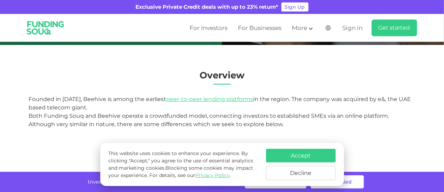
click at [444, 40] on html "Exclusive Private Credit deals with up to 23% return* Sign Up For Investors For…" at bounding box center [222, 12] width 444 height 192
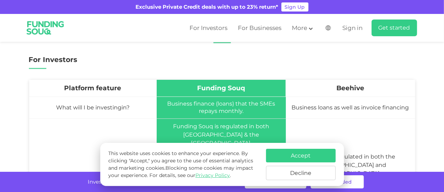
scroll to position [204, 0]
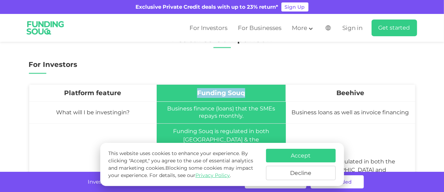
drag, startPoint x: 196, startPoint y: 92, endPoint x: 248, endPoint y: 93, distance: 51.3
click at [248, 93] on td "Funding Souq" at bounding box center [221, 93] width 129 height 17
copy span "Funding Souq"
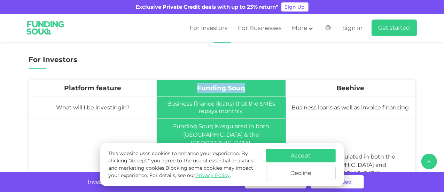
scroll to position [221, 0]
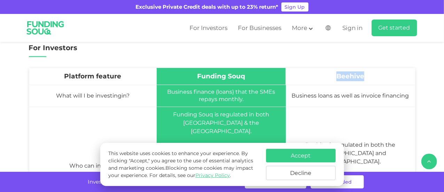
drag, startPoint x: 339, startPoint y: 78, endPoint x: 367, endPoint y: 78, distance: 28.2
click at [367, 78] on td "Beehive" at bounding box center [350, 76] width 129 height 17
copy span "Beehive"
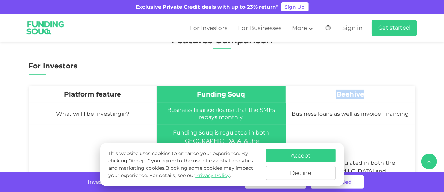
scroll to position [0, 0]
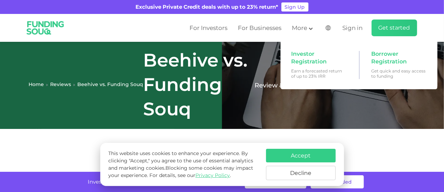
click at [394, 32] on main "Get started" at bounding box center [395, 28] width 46 height 17
click at [306, 56] on span "Investor Registration" at bounding box center [318, 57] width 54 height 15
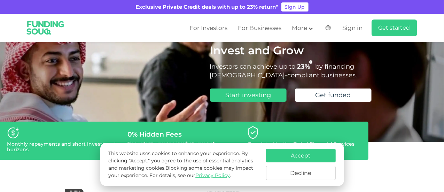
scroll to position [33, 0]
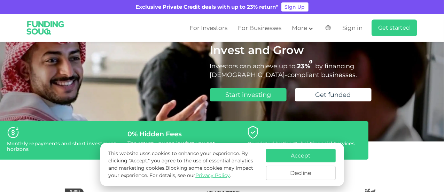
click at [315, 159] on button "Accept" at bounding box center [301, 156] width 70 height 14
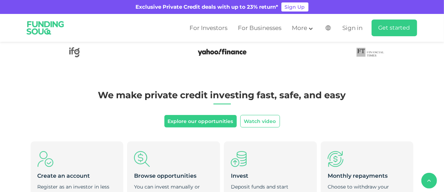
scroll to position [192, 0]
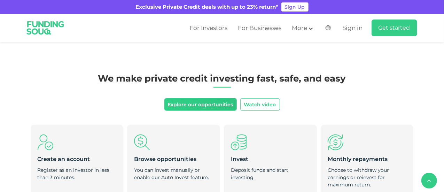
click at [203, 107] on link "Explore our opportunities" at bounding box center [201, 104] width 73 height 13
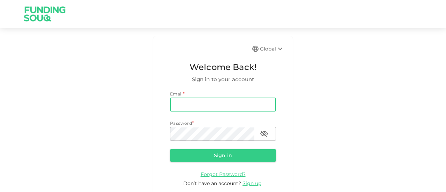
drag, startPoint x: 0, startPoint y: 0, endPoint x: 203, endPoint y: 107, distance: 229.2
click at [203, 107] on input "email" at bounding box center [223, 105] width 106 height 14
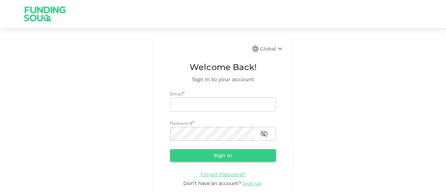
click at [295, 108] on div "Global Welcome Back! Sign in to your account Email * email email Password * pas…" at bounding box center [223, 120] width 446 height 168
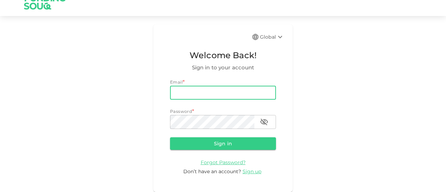
click at [233, 97] on input "email" at bounding box center [223, 93] width 106 height 14
type input "hamza.dabaseh@gmail.com"
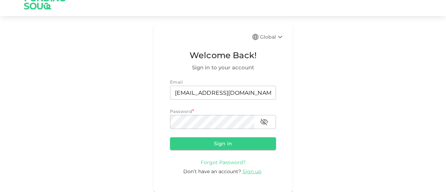
click at [220, 163] on span "Forgot Password?" at bounding box center [223, 162] width 45 height 6
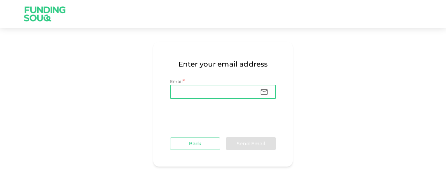
click at [189, 89] on input "Email" at bounding box center [212, 92] width 84 height 14
type input "hamza.dabaseh@gmail.com"
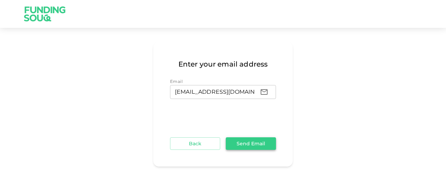
click at [242, 139] on button "Send Email" at bounding box center [251, 143] width 50 height 13
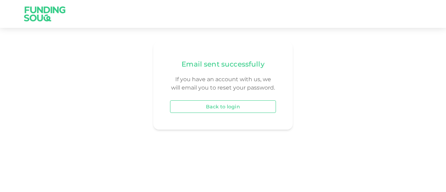
click at [246, 106] on button "Back to login" at bounding box center [223, 106] width 106 height 13
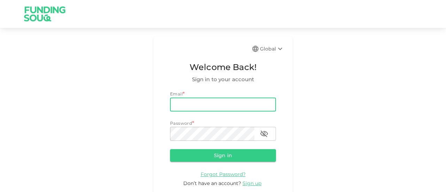
click at [243, 105] on input "email" at bounding box center [223, 105] width 106 height 14
type input "Hamza994@yahoo.com"
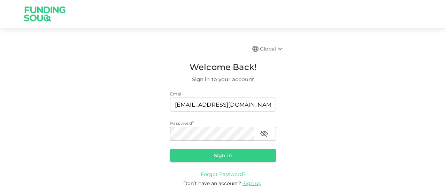
click at [229, 175] on span "Forgot Password?" at bounding box center [223, 174] width 45 height 6
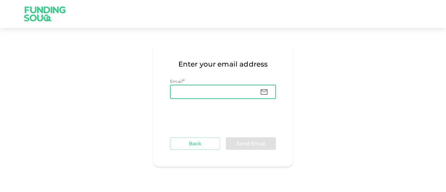
click at [205, 94] on input "Email" at bounding box center [212, 92] width 84 height 14
type input "Hamza994@yahoo.com"
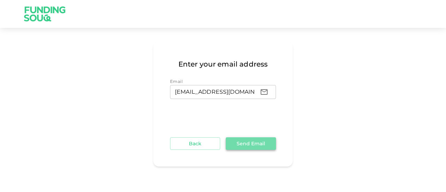
click at [245, 145] on button "Send Email" at bounding box center [251, 143] width 50 height 13
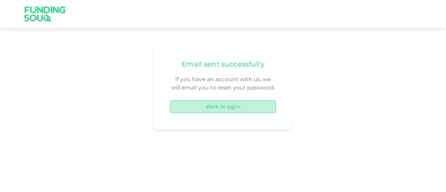
click at [237, 111] on button "Back to login" at bounding box center [223, 106] width 106 height 13
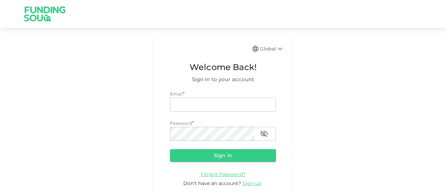
click at [39, 14] on img at bounding box center [45, 14] width 52 height 28
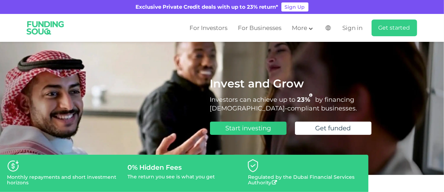
click at [280, 128] on link "Start investing" at bounding box center [248, 128] width 77 height 13
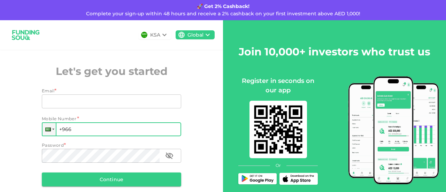
click at [54, 132] on div at bounding box center [49, 129] width 15 height 14
click at [48, 130] on div at bounding box center [48, 130] width 6 height 4
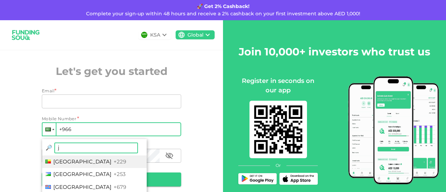
type input "jo"
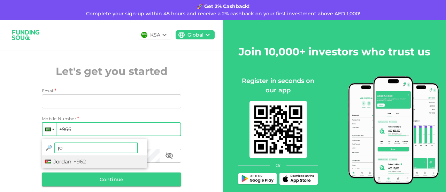
type input "+962"
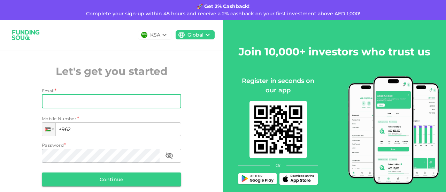
click at [91, 101] on input "Email" at bounding box center [108, 101] width 132 height 14
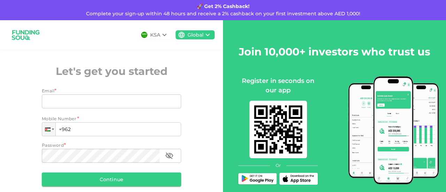
click at [29, 42] on img at bounding box center [25, 35] width 35 height 18
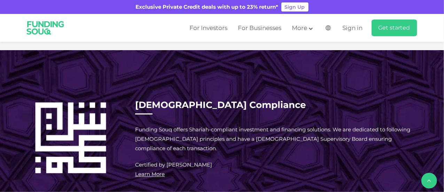
scroll to position [644, 0]
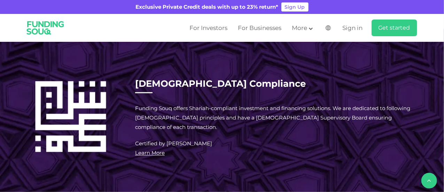
drag, startPoint x: 444, startPoint y: 68, endPoint x: 444, endPoint y: 76, distance: 7.3
click at [444, 76] on div "[DEMOGRAPHIC_DATA] Compliance Funding Souq offers Shariah-compliant investment …" at bounding box center [222, 118] width 444 height 135
drag, startPoint x: 444, startPoint y: 66, endPoint x: 444, endPoint y: 73, distance: 7.0
click at [444, 73] on div "[DEMOGRAPHIC_DATA] Compliance Funding Souq offers Shariah-compliant investment …" at bounding box center [222, 118] width 444 height 135
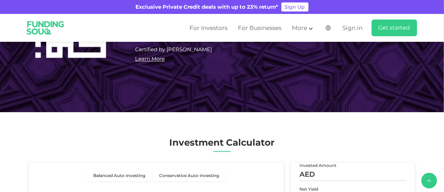
scroll to position [776, 0]
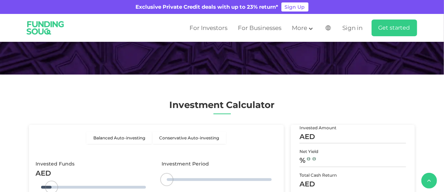
type tc-range-slider "4"
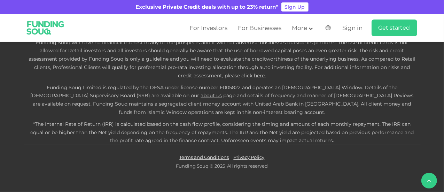
scroll to position [1835, 0]
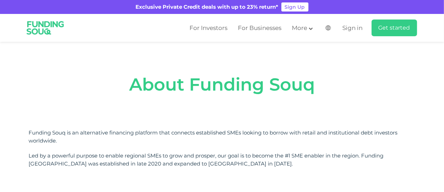
click at [45, 28] on img at bounding box center [45, 27] width 47 height 25
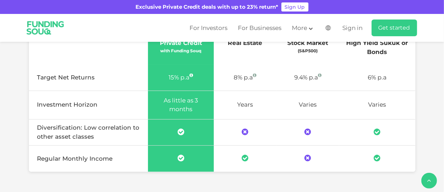
scroll to position [478, 0]
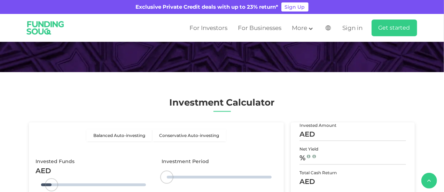
type tc-range-slider "4"
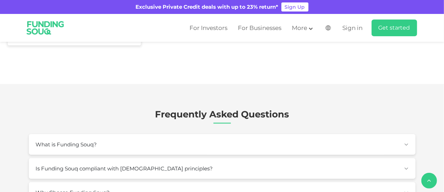
scroll to position [1575, 0]
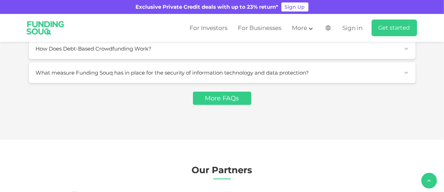
drag, startPoint x: 444, startPoint y: 136, endPoint x: 446, endPoint y: 129, distance: 6.8
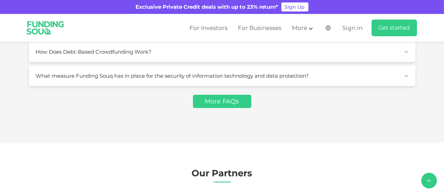
scroll to position [1560, 0]
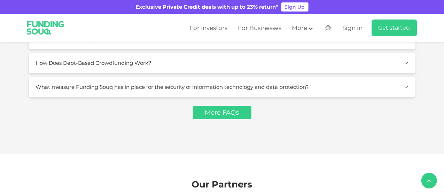
click at [408, 25] on button "Is Funding Souq compliant with Shariah principles?" at bounding box center [222, 15] width 387 height 21
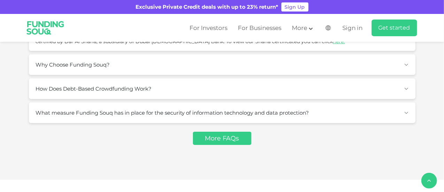
click at [406, 75] on button "Why Choose Funding Souq?" at bounding box center [222, 64] width 387 height 21
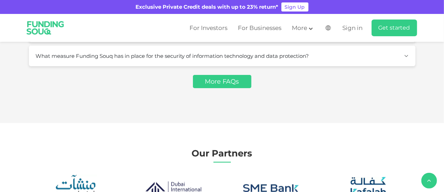
scroll to position [1800, 0]
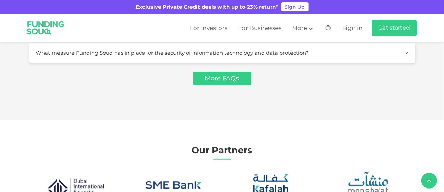
click at [408, 39] on button "How Does Debt-Based Crowdfunding Work?" at bounding box center [222, 28] width 387 height 21
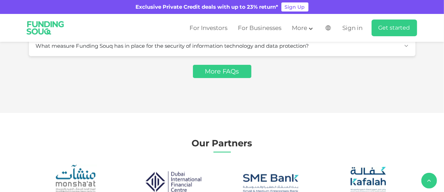
scroll to position [1910, 0]
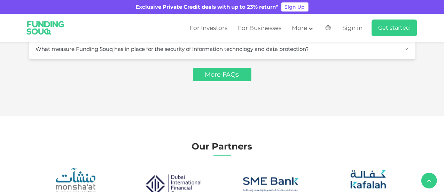
click at [409, 59] on button "What measure Funding Souq has in place for the security of information technolo…" at bounding box center [222, 49] width 387 height 21
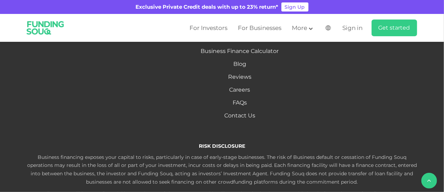
scroll to position [2220, 0]
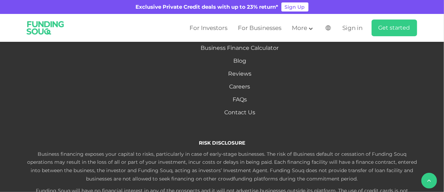
click at [128, 31] on li "Statistics" at bounding box center [127, 28] width 95 height 8
click at [134, 31] on link "Statistics" at bounding box center [127, 27] width 25 height 7
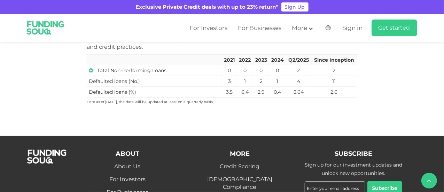
scroll to position [419, 0]
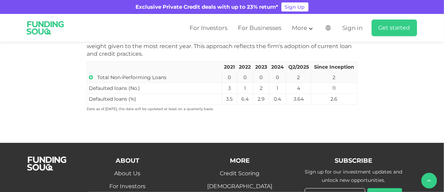
click at [90, 77] on icon at bounding box center [91, 77] width 4 height 5
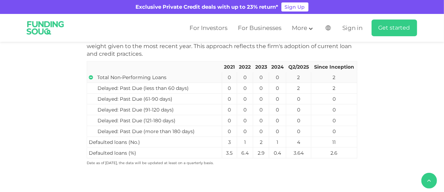
click at [90, 77] on icon at bounding box center [91, 77] width 4 height 5
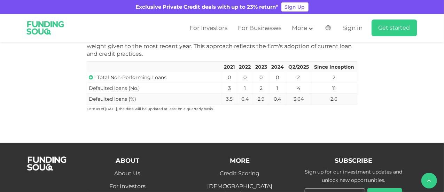
click at [96, 98] on td "Defaulted loans (%)" at bounding box center [154, 99] width 135 height 11
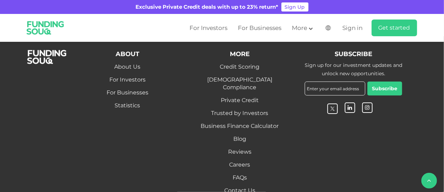
scroll to position [534, 0]
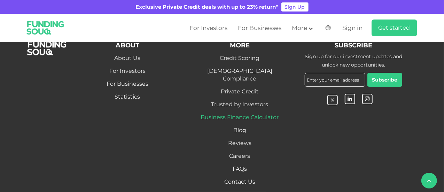
click at [268, 114] on link "Business Finance Calculator" at bounding box center [240, 117] width 78 height 7
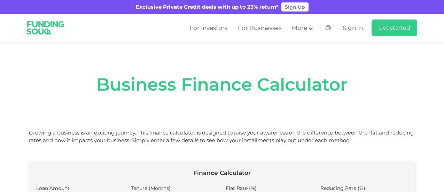
type input "100,000"
type input "12"
type input "15%"
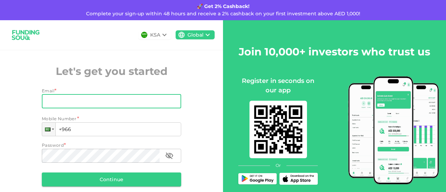
click at [79, 97] on input "Email" at bounding box center [108, 101] width 132 height 14
type input "[EMAIL_ADDRESS][DOMAIN_NAME]"
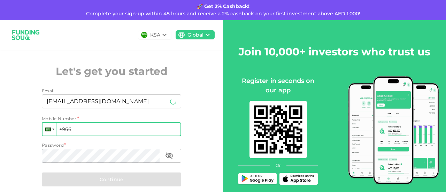
click at [48, 128] on div at bounding box center [48, 130] width 6 height 4
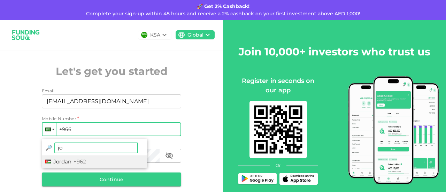
type input "jor"
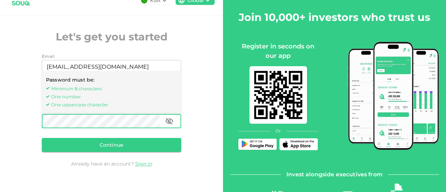
scroll to position [43, 0]
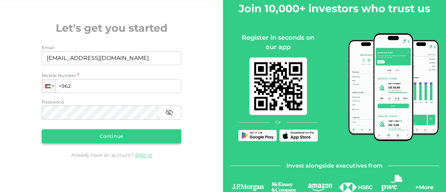
click at [105, 134] on button "Continue" at bounding box center [111, 136] width 139 height 14
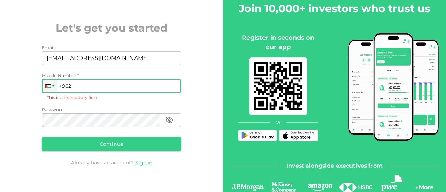
click at [105, 83] on input "+962" at bounding box center [111, 86] width 139 height 14
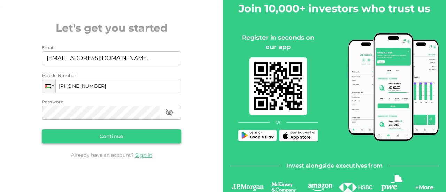
type input "[PHONE_NUMBER]"
click at [106, 137] on button "Continue" at bounding box center [111, 136] width 139 height 14
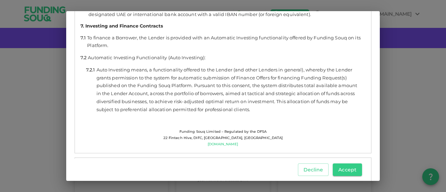
scroll to position [2079, 0]
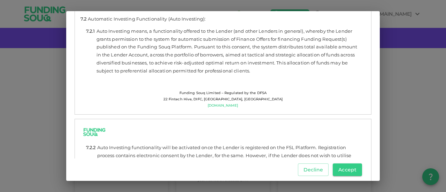
click at [380, 96] on div "T&Cs for Investors Download These Lender Terms and Conditions (“Lender Terms”) …" at bounding box center [223, 96] width 446 height 192
click at [352, 171] on button "Accept" at bounding box center [347, 170] width 29 height 13
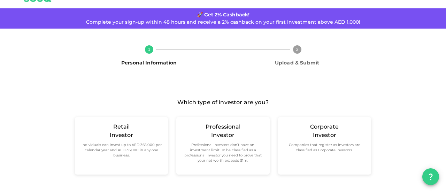
scroll to position [24, 0]
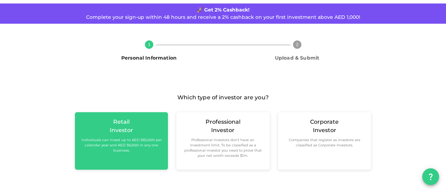
click at [146, 125] on div "Retail Investor Individuals can invest up to AED 365,000 per calendar year and …" at bounding box center [122, 135] width 82 height 35
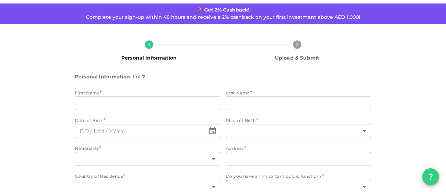
scroll to position [56, 0]
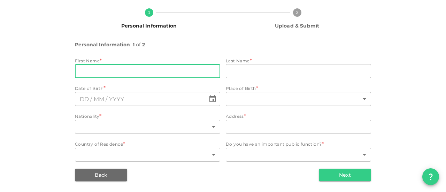
click at [135, 71] on input "firstName" at bounding box center [147, 71] width 145 height 14
type input "Hamza"
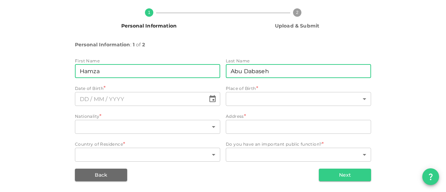
type input "Abu Dabaseh"
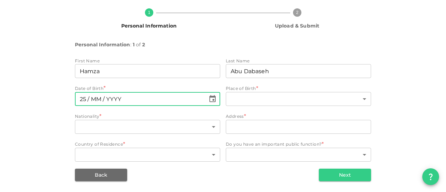
click at [81, 99] on input "⁦⁨25⁩ / ⁨MM⁩ / ⁨YYYY⁩⁩" at bounding box center [140, 99] width 131 height 14
type input "⁦⁨[DATE]⁩⁩"
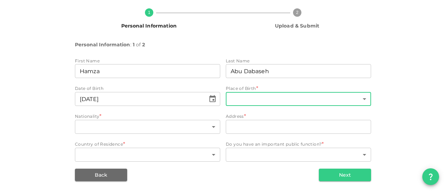
click at [252, 100] on body "KSA Global [EMAIL_ADDRESS][DOMAIN_NAME] 🚀 Get 2% Cashback! Complete your sign-u…" at bounding box center [223, 96] width 446 height 192
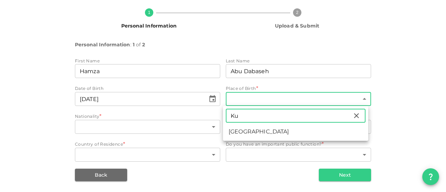
type input "Ku"
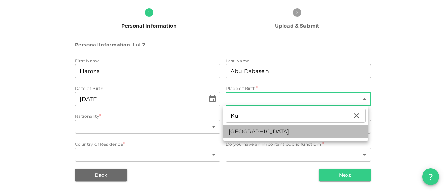
click at [250, 131] on li "[GEOGRAPHIC_DATA]" at bounding box center [295, 132] width 145 height 13
type input "102"
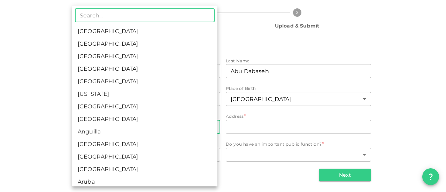
click at [144, 121] on body "KSA Global [EMAIL_ADDRESS][DOMAIN_NAME] 🚀 Get 2% Cashback! Complete your sign-u…" at bounding box center [223, 96] width 446 height 192
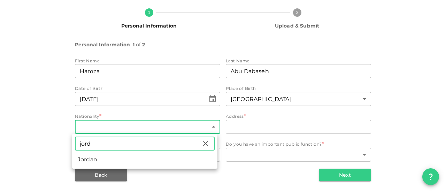
type input "jord"
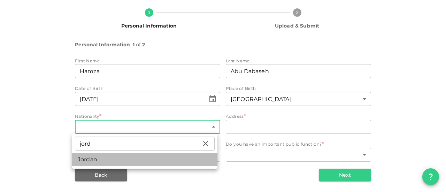
click at [100, 164] on li "Jordan" at bounding box center [144, 159] width 145 height 13
type input "98"
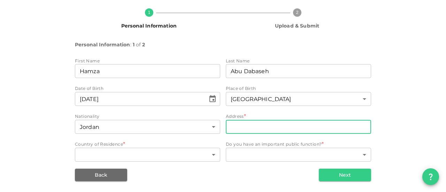
click at [273, 132] on input "address" at bounding box center [298, 127] width 145 height 14
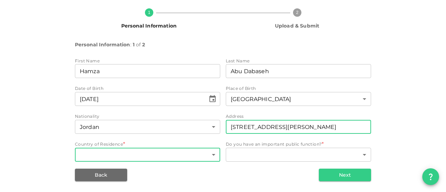
type input "[STREET_ADDRESS][PERSON_NAME]"
click at [196, 149] on body "KSA Global [EMAIL_ADDRESS][DOMAIN_NAME] 🚀 Get 2% Cashback! Complete your sign-u…" at bounding box center [223, 96] width 446 height 192
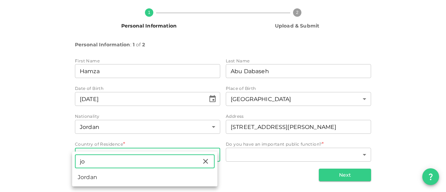
type input "jo"
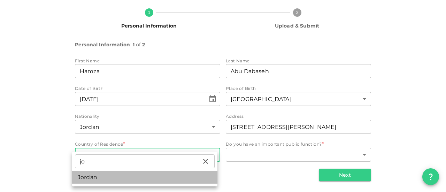
click at [135, 177] on li "Jordan" at bounding box center [144, 177] width 145 height 13
type input "98"
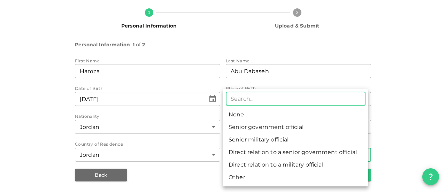
click at [286, 158] on body "KSA Global [EMAIL_ADDRESS][DOMAIN_NAME] 🚀 Get 2% Cashback! Complete your sign-u…" at bounding box center [223, 96] width 446 height 192
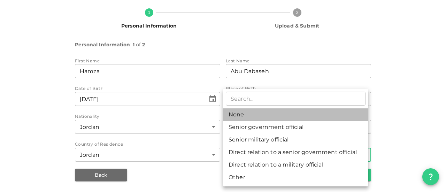
click at [264, 112] on li "None" at bounding box center [295, 114] width 145 height 13
type input "1"
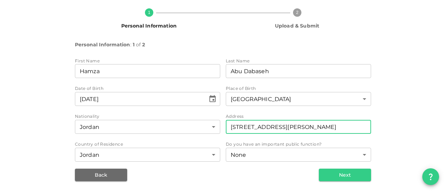
click at [329, 132] on input "[STREET_ADDRESS][PERSON_NAME]" at bounding box center [298, 127] width 145 height 14
type input "[STREET_ADDRESS][PERSON_NAME]"
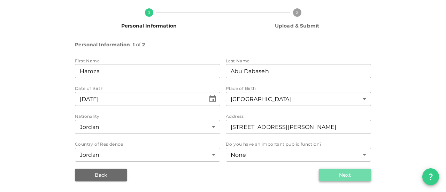
click at [341, 175] on button "Next" at bounding box center [345, 175] width 52 height 13
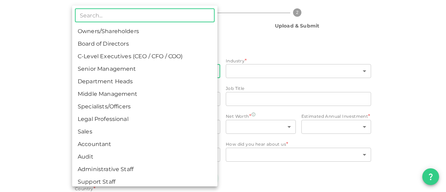
click at [179, 76] on body "KSA Global [EMAIL_ADDRESS][DOMAIN_NAME] 🚀 Get 2% Cashback! Complete your sign-u…" at bounding box center [223, 96] width 446 height 192
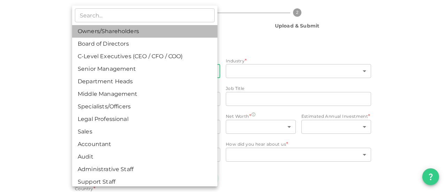
click at [158, 30] on li "Owners/Shareholders" at bounding box center [144, 31] width 145 height 13
type input "1"
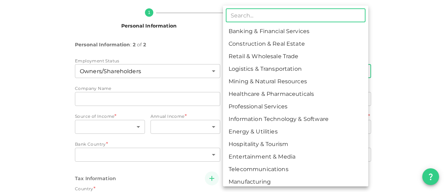
click at [271, 72] on body "KSA Global [EMAIL_ADDRESS][DOMAIN_NAME] 🚀 Get 2% Cashback! Complete your sign-u…" at bounding box center [223, 96] width 446 height 192
click at [190, 74] on div at bounding box center [223, 96] width 446 height 192
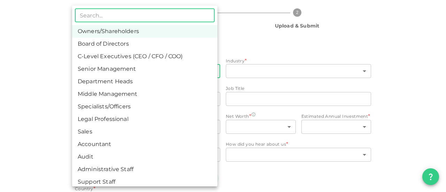
click at [190, 74] on body "KSA Global [EMAIL_ADDRESS][DOMAIN_NAME] 🚀 Get 2% Cashback! Complete your sign-u…" at bounding box center [223, 96] width 446 height 192
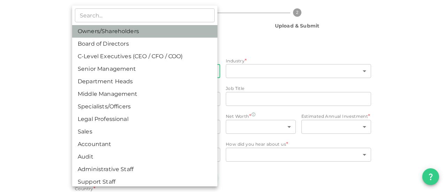
click at [172, 30] on li "Owners/Shareholders" at bounding box center [144, 31] width 145 height 13
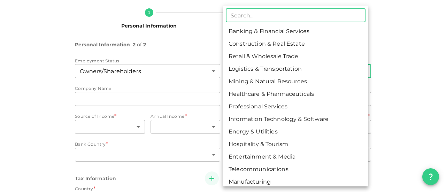
click at [257, 71] on body "KSA Global [EMAIL_ADDRESS][DOMAIN_NAME] 🚀 Get 2% Cashback! Complete your sign-u…" at bounding box center [223, 96] width 446 height 192
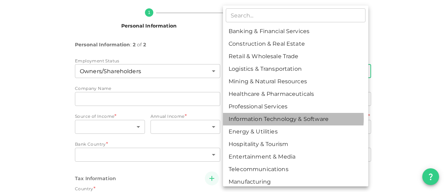
click at [291, 119] on li "Information Technology & Software" at bounding box center [295, 119] width 145 height 13
type input "8"
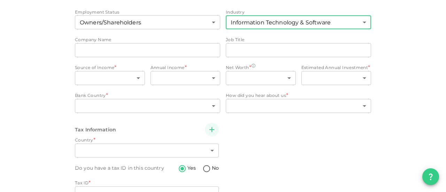
scroll to position [119, 0]
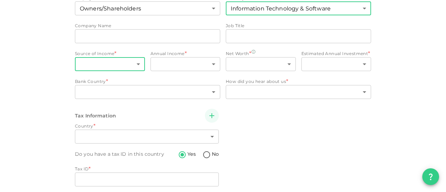
click at [119, 65] on body "KSA Global [EMAIL_ADDRESS][DOMAIN_NAME] 🚀 Get 2% Cashback! Complete your sign-u…" at bounding box center [223, 96] width 446 height 192
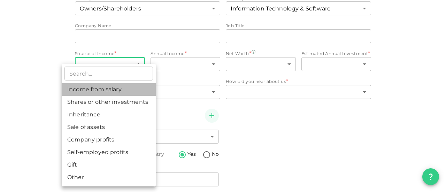
click at [115, 90] on li "Income from salary" at bounding box center [109, 89] width 94 height 13
type input "1"
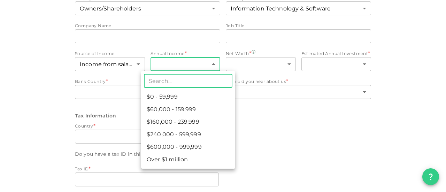
click at [206, 63] on body "KSA Global [EMAIL_ADDRESS][DOMAIN_NAME] 🚀 Get 2% Cashback! Complete your sign-u…" at bounding box center [223, 96] width 446 height 192
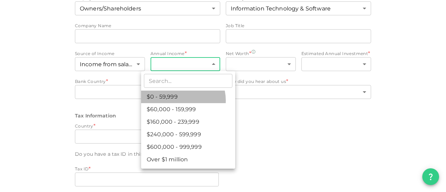
click at [178, 100] on li "$0 - 59,999" at bounding box center [188, 97] width 94 height 13
type input "1"
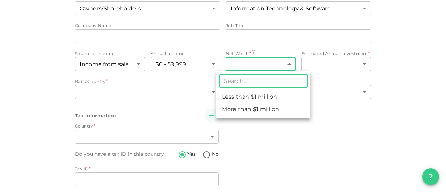
click at [272, 58] on body "KSA Global [EMAIL_ADDRESS][DOMAIN_NAME] 🚀 Get 2% Cashback! Complete your sign-u…" at bounding box center [223, 96] width 446 height 192
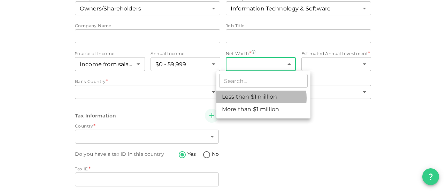
click at [261, 98] on li "Less than $1 million" at bounding box center [263, 97] width 94 height 13
type input "1"
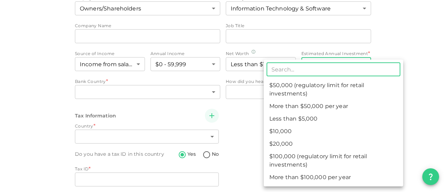
click at [342, 63] on body "KSA Global [EMAIL_ADDRESS][DOMAIN_NAME] 🚀 Get 2% Cashback! Complete your sign-u…" at bounding box center [223, 96] width 446 height 192
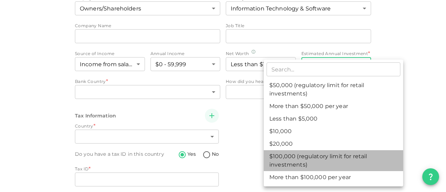
click at [337, 159] on li "$100,000 (regulatory limit for retail investments)" at bounding box center [333, 160] width 139 height 21
type input "6"
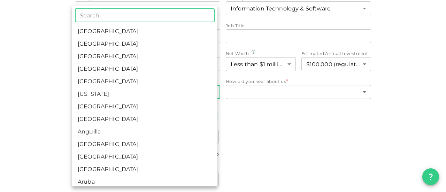
click at [169, 90] on body "KSA Global [EMAIL_ADDRESS][DOMAIN_NAME] 🚀 Get 2% Cashback! Complete your sign-u…" at bounding box center [223, 96] width 446 height 192
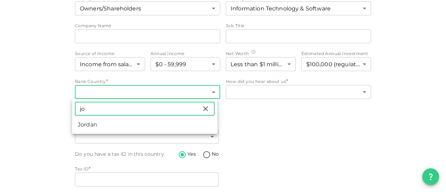
type input "jo"
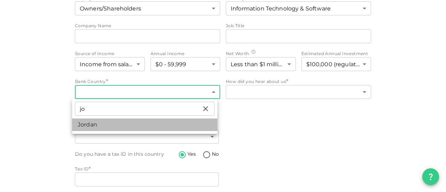
click at [101, 125] on li "Jordan" at bounding box center [144, 125] width 145 height 13
type input "98"
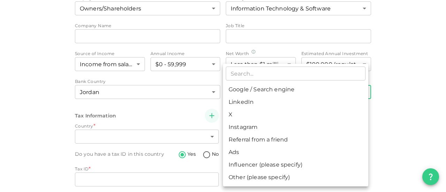
click at [263, 91] on body "KSA Global [EMAIL_ADDRESS][DOMAIN_NAME] 🚀 Get 2% Cashback! Complete your sign-u…" at bounding box center [223, 96] width 446 height 192
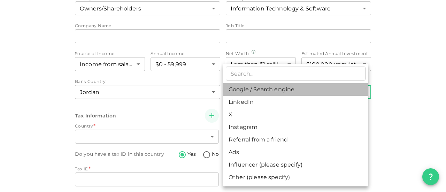
click at [263, 91] on li "Google / Search engine" at bounding box center [295, 89] width 145 height 13
type input "1"
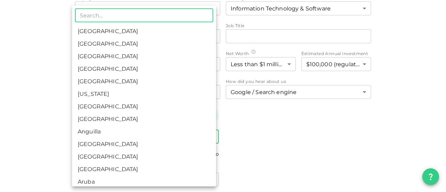
click at [185, 133] on body "KSA Global [EMAIL_ADDRESS][DOMAIN_NAME] 🚀 Get 2% Cashback! Complete your sign-u…" at bounding box center [223, 96] width 446 height 192
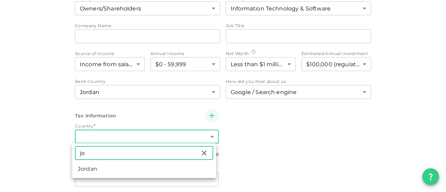
type input "jo"
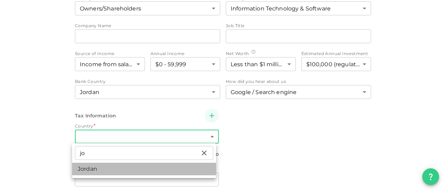
click at [94, 172] on li "Jordan" at bounding box center [144, 169] width 144 height 13
type input "98"
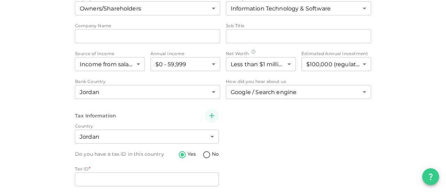
click at [305, 124] on div "Tax Information Country Jordan 98 ​ Do you have a tax ID in this country Yes No…" at bounding box center [223, 148] width 296 height 79
click at [207, 153] on input "No" at bounding box center [207, 155] width 10 height 9
radio input "true"
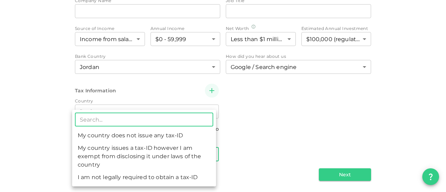
click at [161, 154] on body "KSA Global [EMAIL_ADDRESS][DOMAIN_NAME] 🚀 Get 2% Cashback! Complete your sign-u…" at bounding box center [223, 96] width 446 height 192
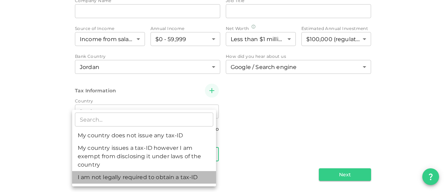
click at [158, 181] on li "I am not legally required to obtain a tax-ID" at bounding box center [144, 177] width 144 height 13
type input "3"
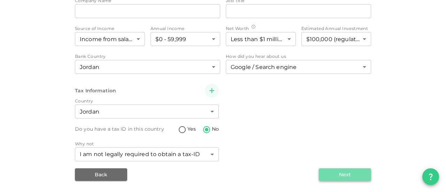
click at [332, 177] on button "Next" at bounding box center [345, 174] width 52 height 13
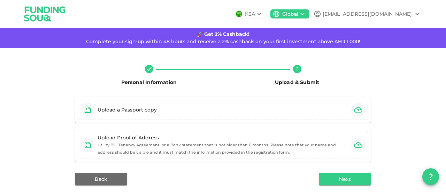
click at [264, 14] on icon at bounding box center [259, 14] width 8 height 8
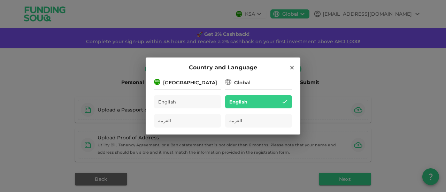
click at [276, 14] on div "Country and Language [GEOGRAPHIC_DATA] English العربية Global English العربية" at bounding box center [223, 96] width 446 height 192
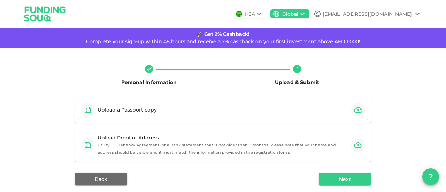
click at [264, 14] on icon at bounding box center [259, 14] width 8 height 8
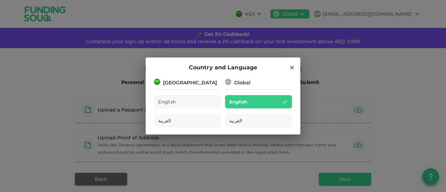
click at [296, 69] on h2 "Country and Language" at bounding box center [223, 68] width 155 height 20
click at [293, 67] on icon at bounding box center [292, 68] width 4 height 4
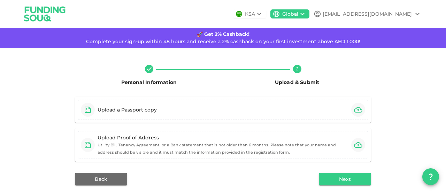
click at [305, 13] on icon at bounding box center [303, 14] width 4 height 2
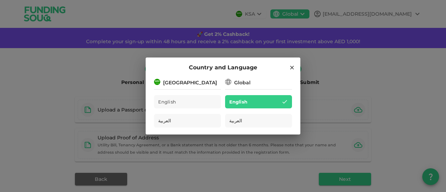
click at [194, 84] on div "[GEOGRAPHIC_DATA]" at bounding box center [190, 82] width 54 height 7
click at [188, 83] on div "[GEOGRAPHIC_DATA]" at bounding box center [190, 82] width 54 height 7
click at [431, 69] on div "Country and Language [GEOGRAPHIC_DATA] English العربية Global English العربية" at bounding box center [223, 96] width 446 height 192
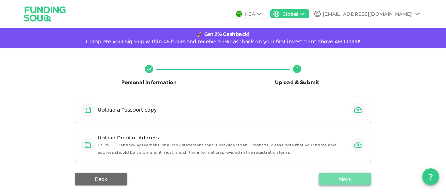
click at [351, 177] on button "Next" at bounding box center [345, 179] width 52 height 13
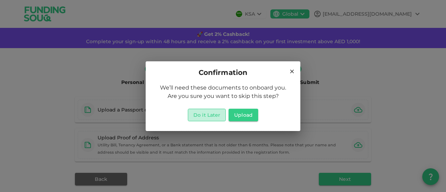
click at [215, 114] on button "Do it Later" at bounding box center [207, 115] width 38 height 13
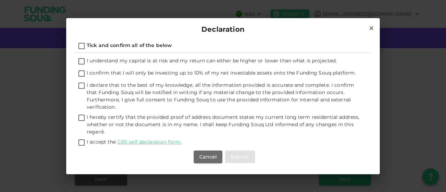
click at [92, 60] on span "I understand my capital is at risk and my return can either be higher or lower …" at bounding box center [212, 61] width 250 height 6
click at [87, 60] on input "I understand my capital is at risk and my return can either be higher or lower …" at bounding box center [81, 61] width 10 height 9
checkbox input "true"
click at [83, 76] on input "I confirm that I will only be investing up to 10% of my net investable assets o…" at bounding box center [81, 73] width 10 height 9
checkbox input "true"
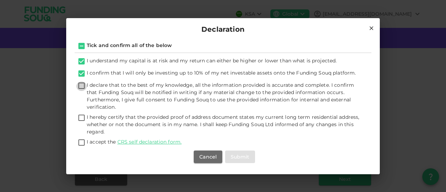
click at [81, 86] on input "I declare that to the best of my knowledge, all the information provided is acc…" at bounding box center [81, 86] width 10 height 9
checkbox input "true"
click at [82, 115] on input "I hereby certify that the provided proof of address document states my current …" at bounding box center [81, 118] width 10 height 9
checkbox input "true"
click at [80, 142] on input "I accept the CRS self declaration form." at bounding box center [81, 142] width 10 height 9
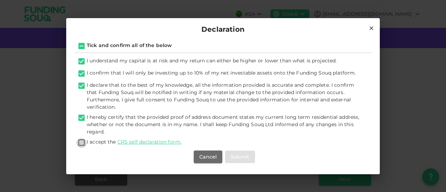
checkbox input "true"
click at [237, 162] on button "Submit" at bounding box center [240, 157] width 30 height 13
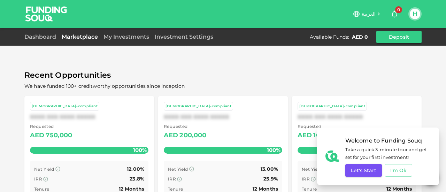
scroll to position [25, 0]
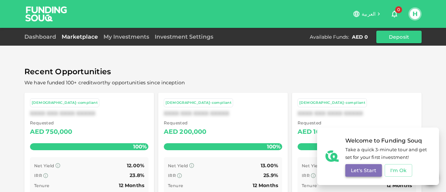
click at [354, 174] on button "Let's Start" at bounding box center [363, 170] width 37 height 13
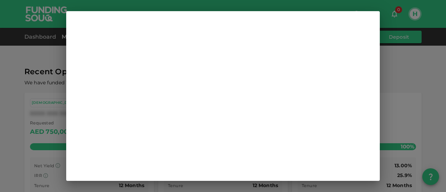
scroll to position [0, 0]
click at [368, 24] on icon at bounding box center [371, 21] width 6 height 6
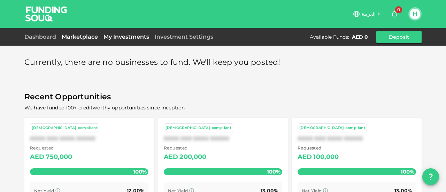
click at [131, 37] on link "My Investments" at bounding box center [126, 36] width 51 height 7
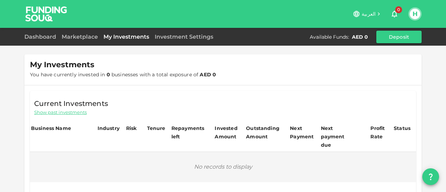
click at [183, 41] on div "Dashboard Marketplace My Investments Investment Settings Available Funds : AED …" at bounding box center [222, 37] width 397 height 13
click at [188, 39] on link "Investment Settings" at bounding box center [184, 36] width 64 height 7
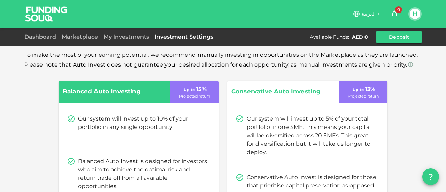
click at [38, 41] on div "Dashboard" at bounding box center [41, 37] width 35 height 8
click at [44, 36] on link "Dashboard" at bounding box center [41, 36] width 35 height 7
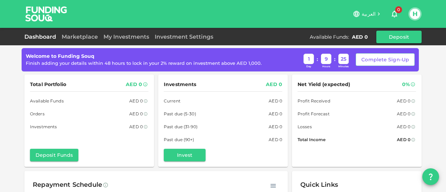
drag, startPoint x: 446, startPoint y: 32, endPoint x: 444, endPoint y: 43, distance: 11.3
click at [444, 43] on div "Dashboard Marketplace My Investments Investment Settings Available Funds : AED …" at bounding box center [223, 37] width 446 height 18
click at [199, 37] on link "Investment Settings" at bounding box center [184, 36] width 64 height 7
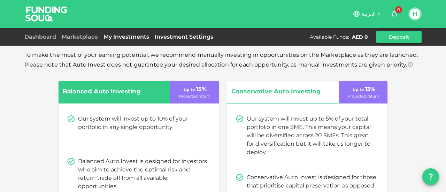
click at [128, 33] on link "My Investments" at bounding box center [126, 36] width 51 height 7
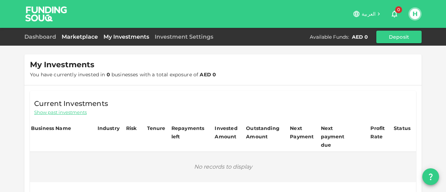
click at [77, 40] on link "Marketplace" at bounding box center [80, 36] width 42 height 7
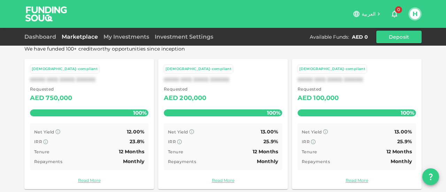
scroll to position [66, 0]
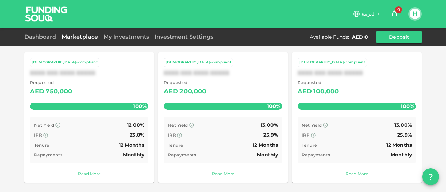
click at [125, 129] on div "Net Yield 12.00% IRR 23.8% Tenure 12 Months Repayments Monthly" at bounding box center [89, 140] width 119 height 47
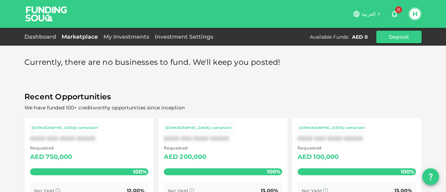
click at [224, 146] on div "Requested AED 200,000" at bounding box center [223, 154] width 119 height 18
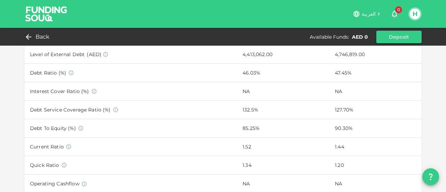
scroll to position [423, 0]
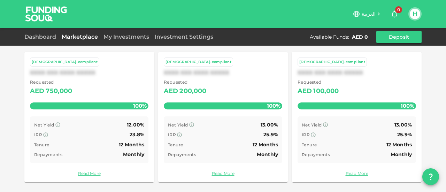
scroll to position [66, 0]
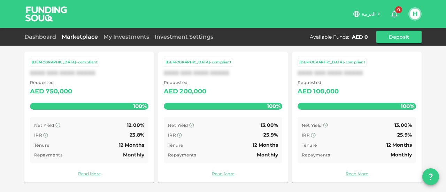
click at [345, 112] on div "Requested AED 100,000 100%" at bounding box center [357, 96] width 119 height 35
